Goal: Task Accomplishment & Management: Manage account settings

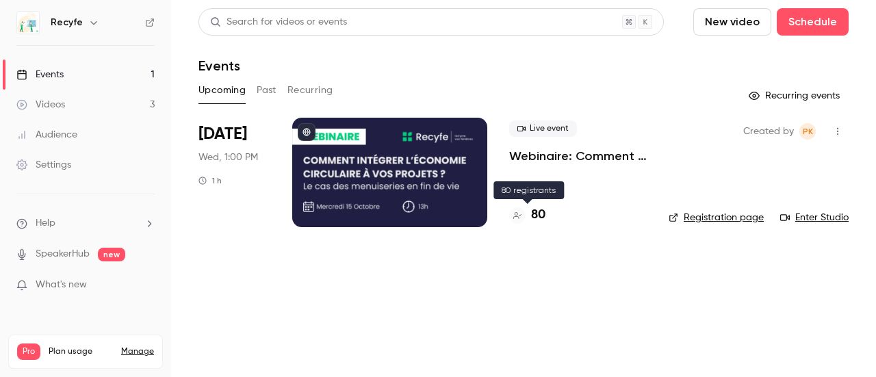
click at [539, 214] on h4 "80" at bounding box center [538, 215] width 14 height 18
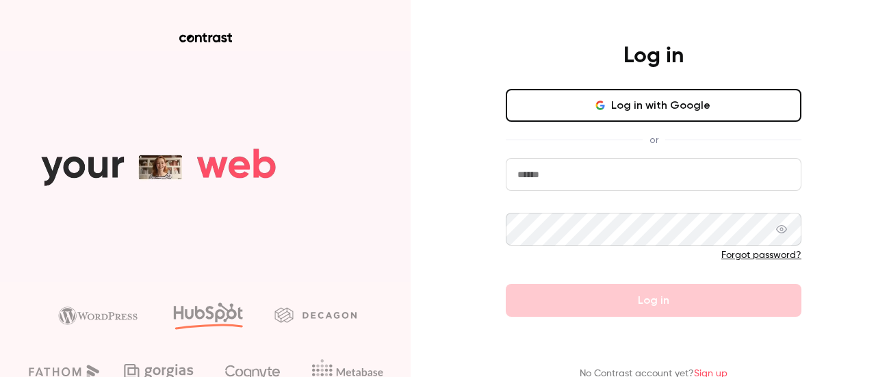
click at [546, 171] on input "email" at bounding box center [654, 174] width 296 height 33
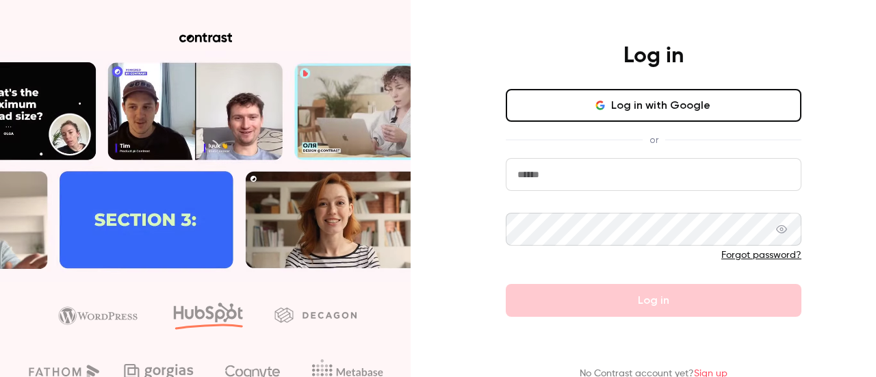
type input "**********"
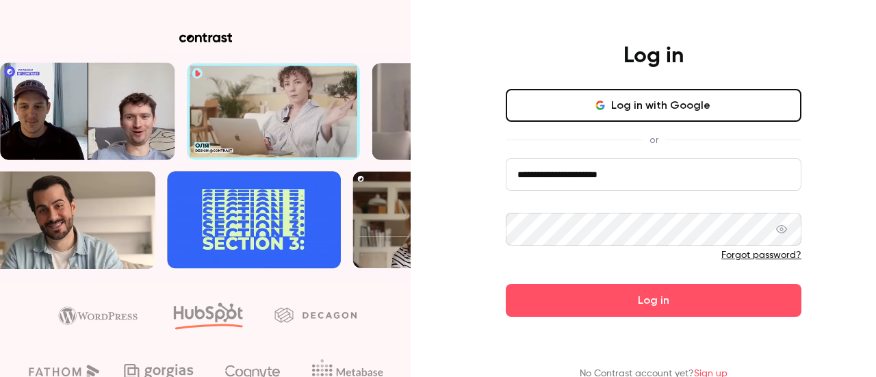
click at [506, 284] on button "Log in" at bounding box center [654, 300] width 296 height 33
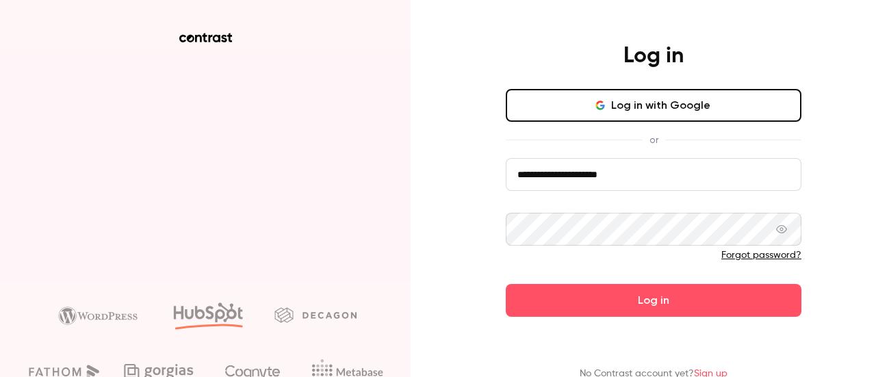
click at [506, 284] on button "Log in" at bounding box center [654, 300] width 296 height 33
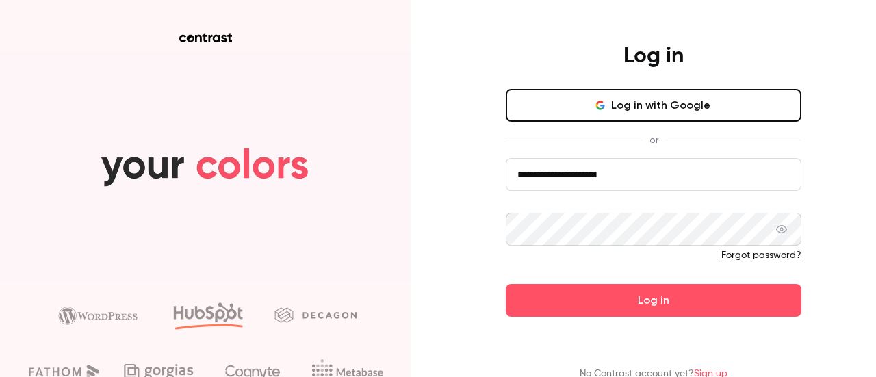
click at [506, 284] on button "Log in" at bounding box center [654, 300] width 296 height 33
